Goal: Task Accomplishment & Management: Use online tool/utility

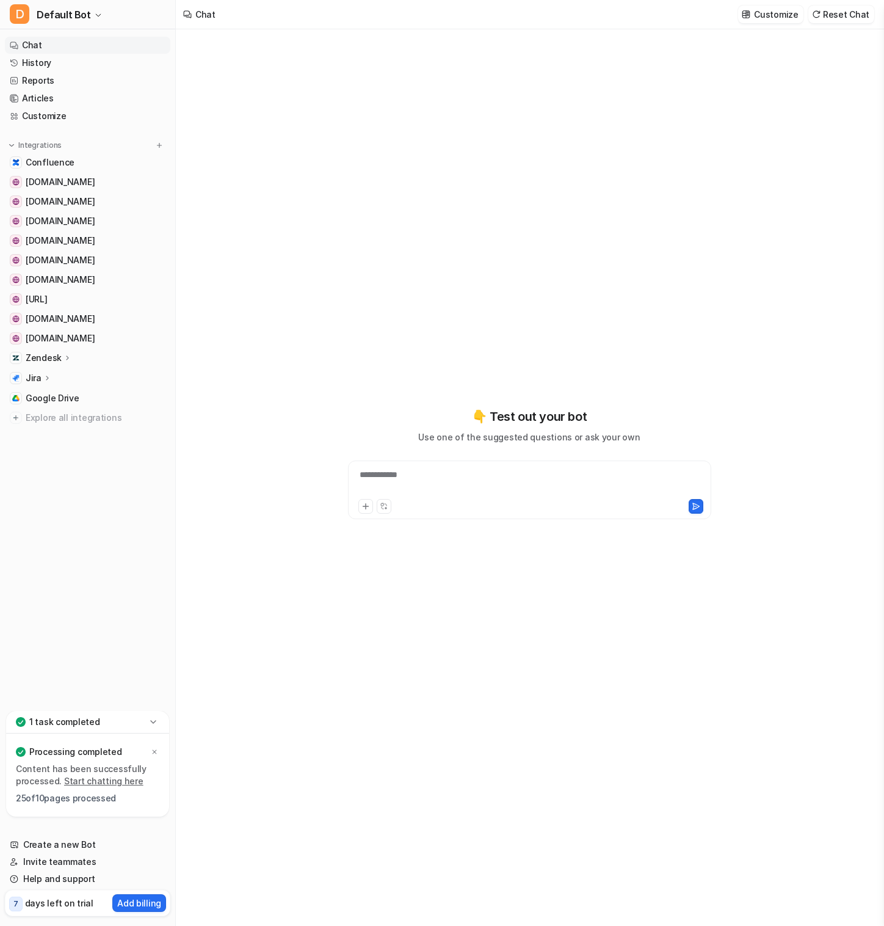
type textarea "**********"
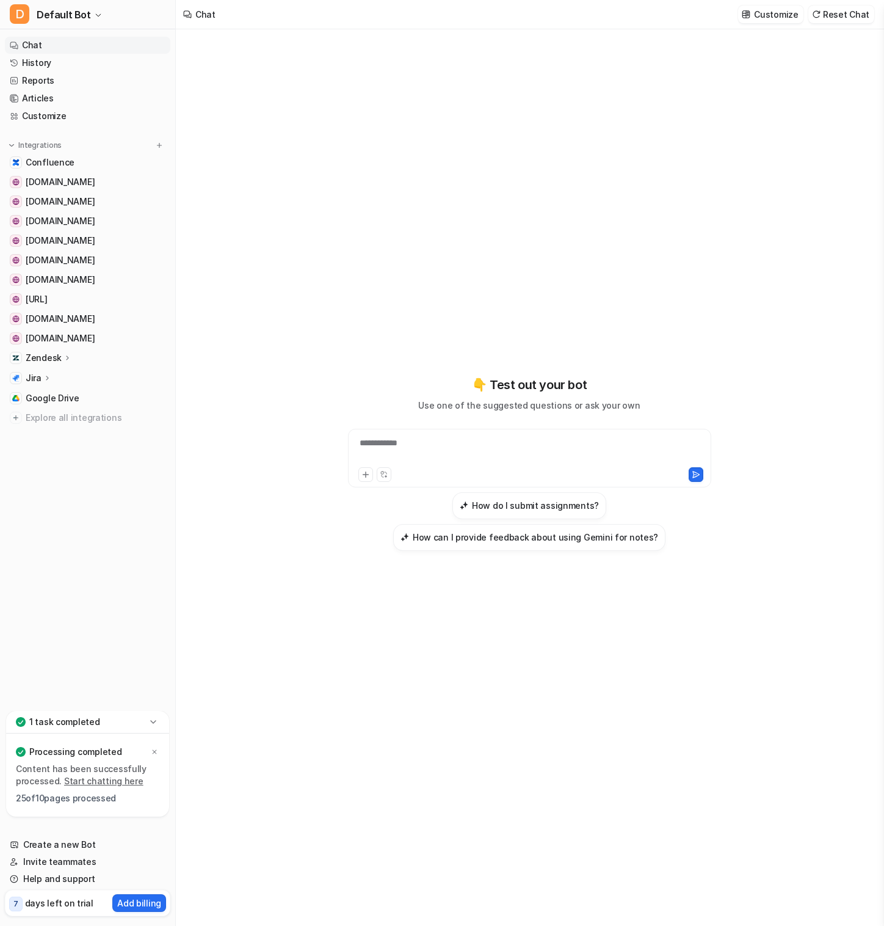
click at [36, 376] on p "Jira" at bounding box center [34, 378] width 16 height 12
click at [52, 396] on p "Overview" at bounding box center [54, 396] width 39 height 12
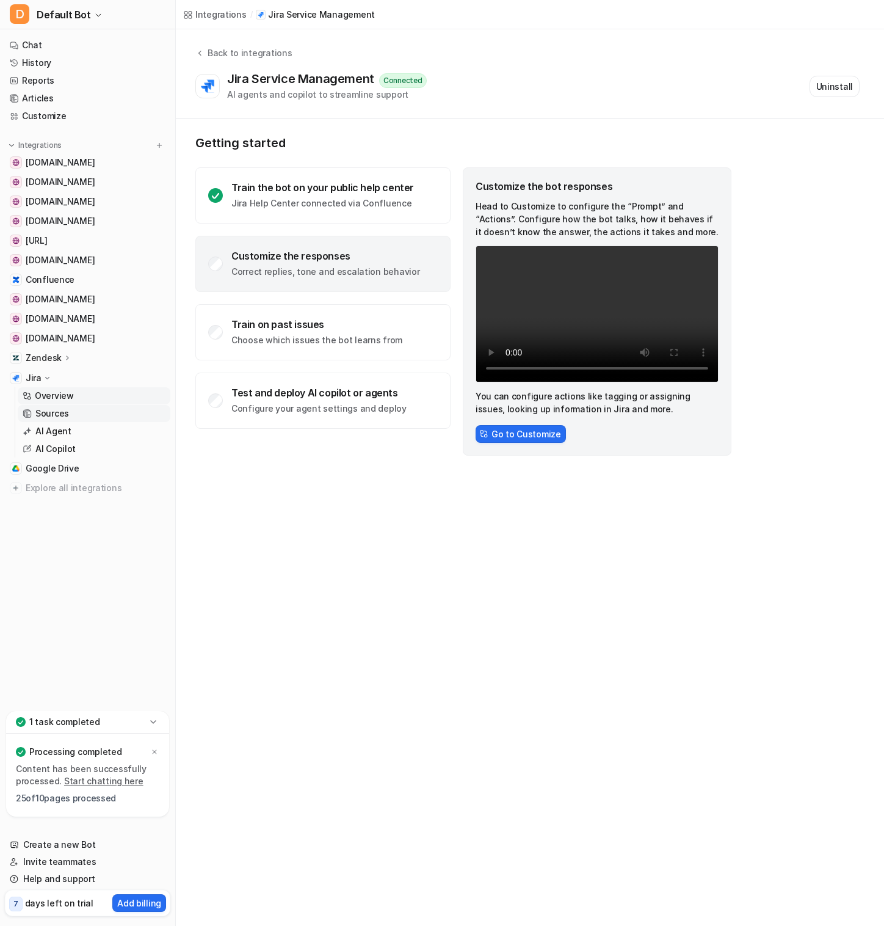
click at [57, 416] on p "Sources" at bounding box center [52, 413] width 34 height 12
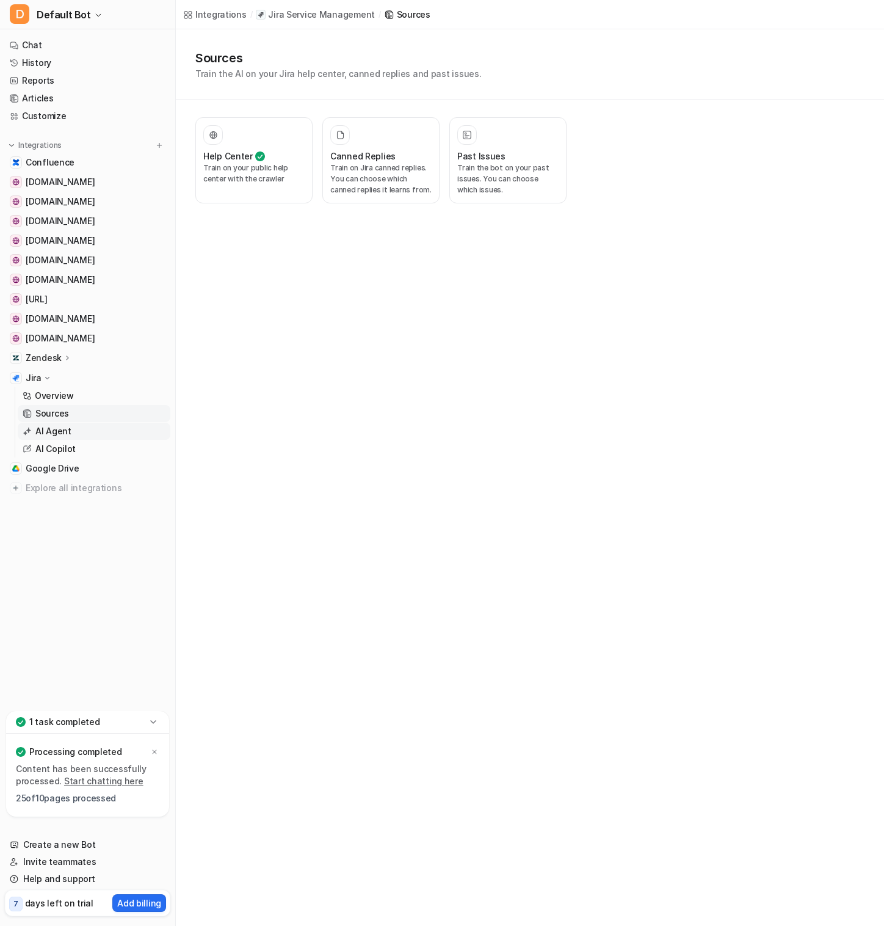
click at [61, 429] on p "AI Agent" at bounding box center [53, 431] width 36 height 12
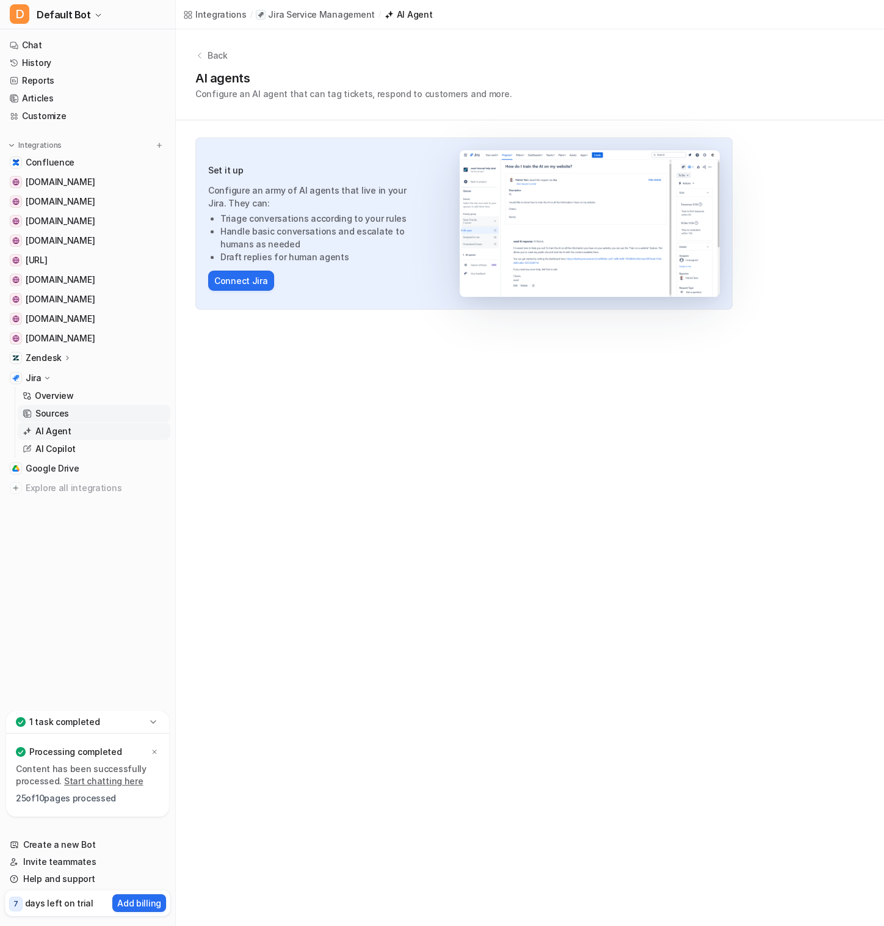
click at [64, 416] on p "Sources" at bounding box center [52, 413] width 34 height 12
